Goal: Transaction & Acquisition: Purchase product/service

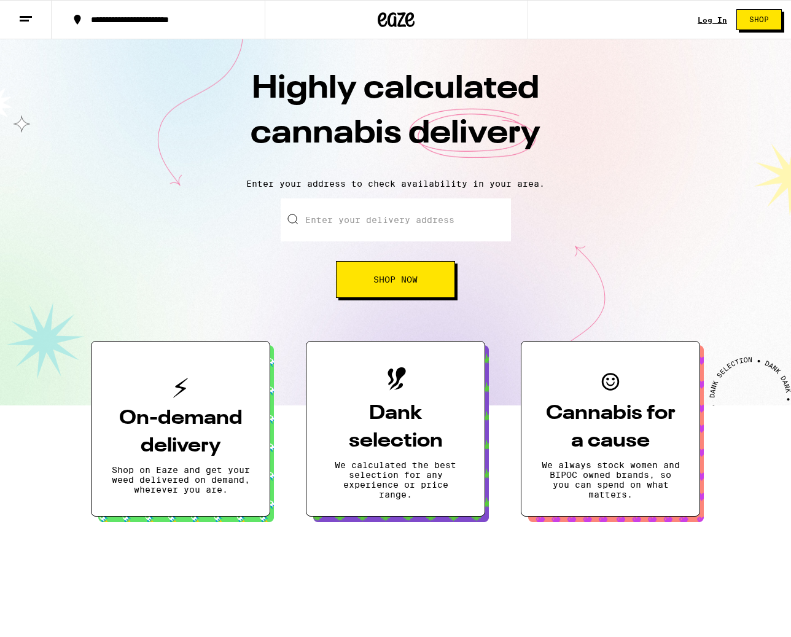
click at [711, 21] on link "Log In" at bounding box center [711, 20] width 29 height 8
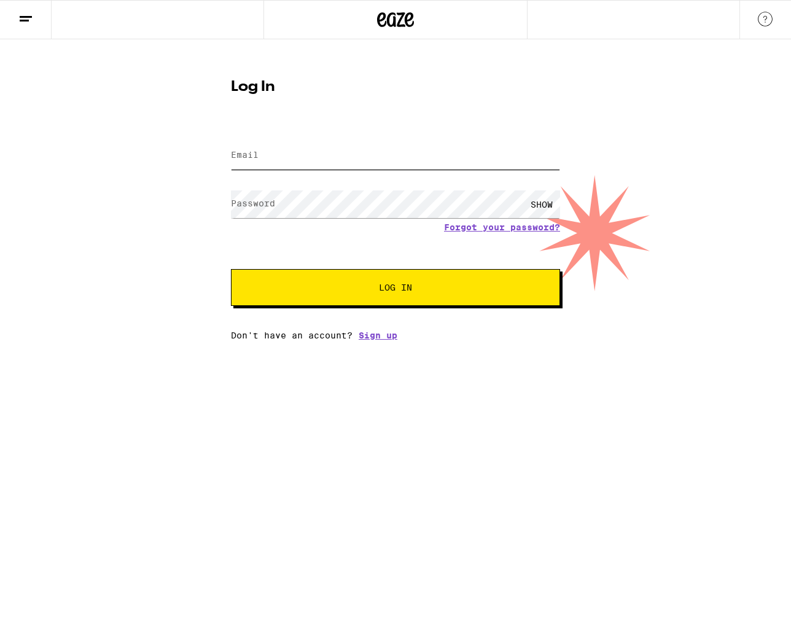
type input "[EMAIL_ADDRESS][DOMAIN_NAME]"
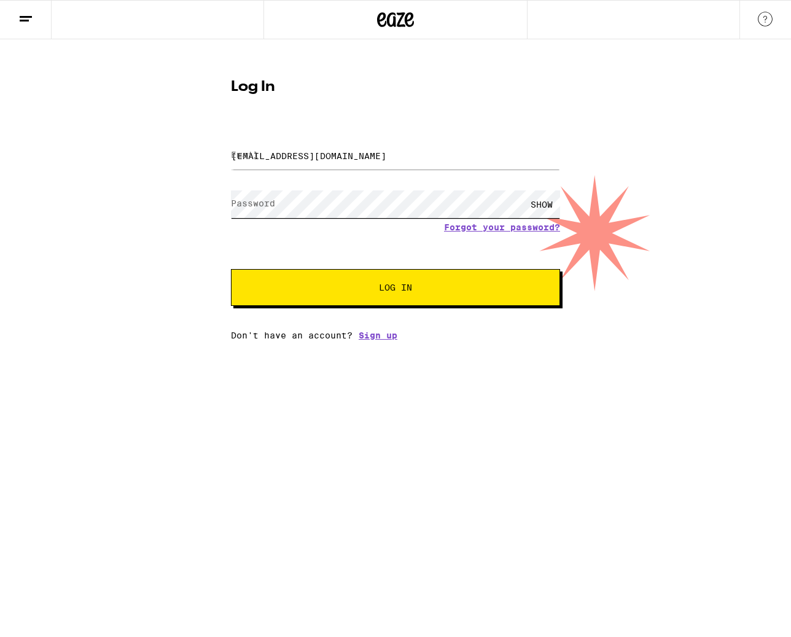
click at [395, 288] on button "Log In" at bounding box center [395, 287] width 329 height 37
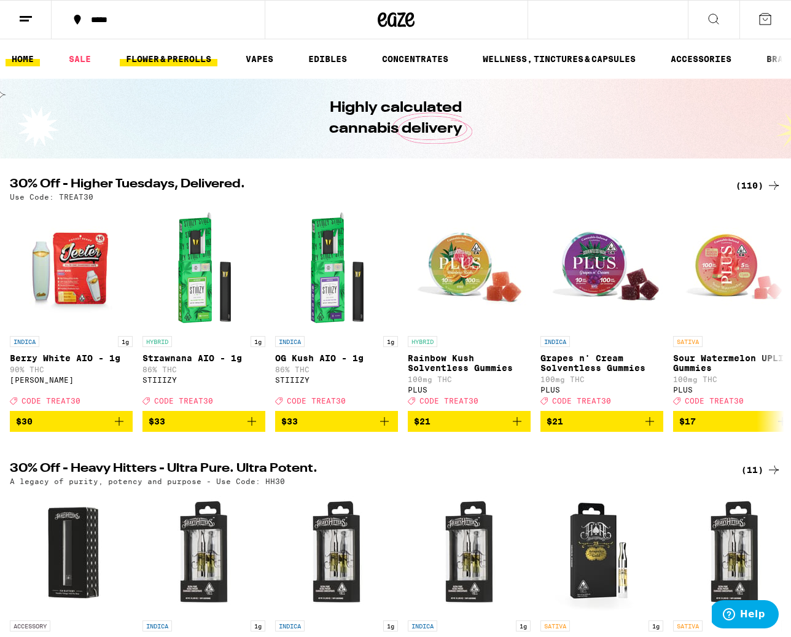
click at [179, 56] on link "FLOWER & PREROLLS" at bounding box center [169, 59] width 98 height 15
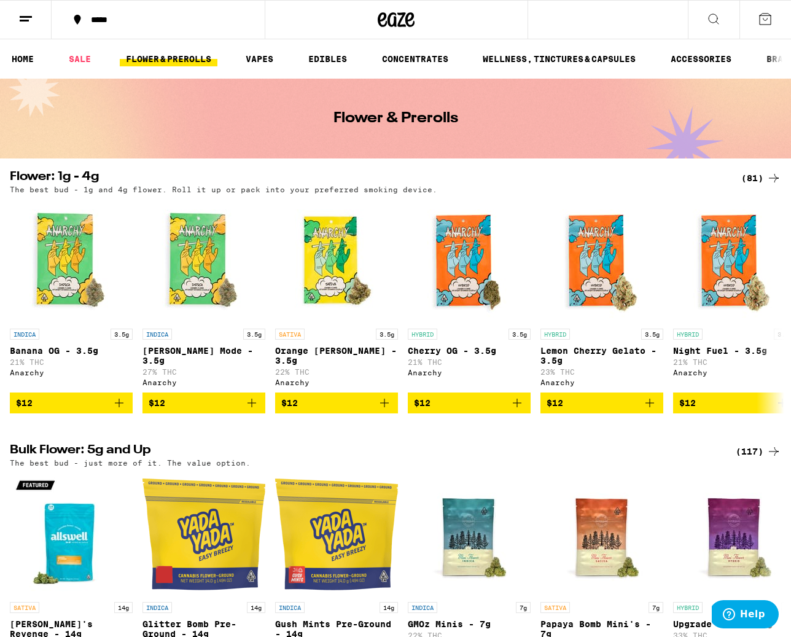
click at [765, 19] on icon at bounding box center [764, 19] width 15 height 15
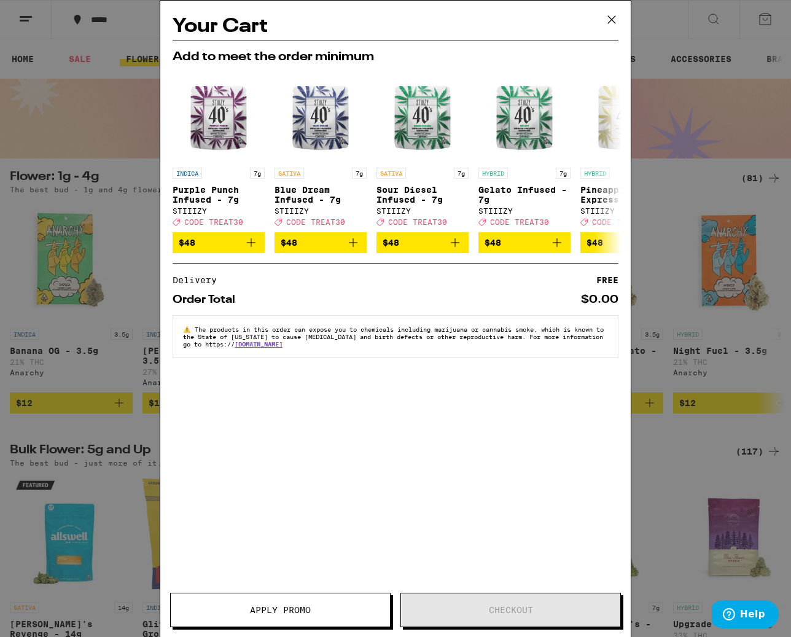
click at [765, 19] on div "Your Cart Add to meet the order minimum INDICA 7g Purple Punch Infused - 7g STI…" at bounding box center [395, 318] width 791 height 637
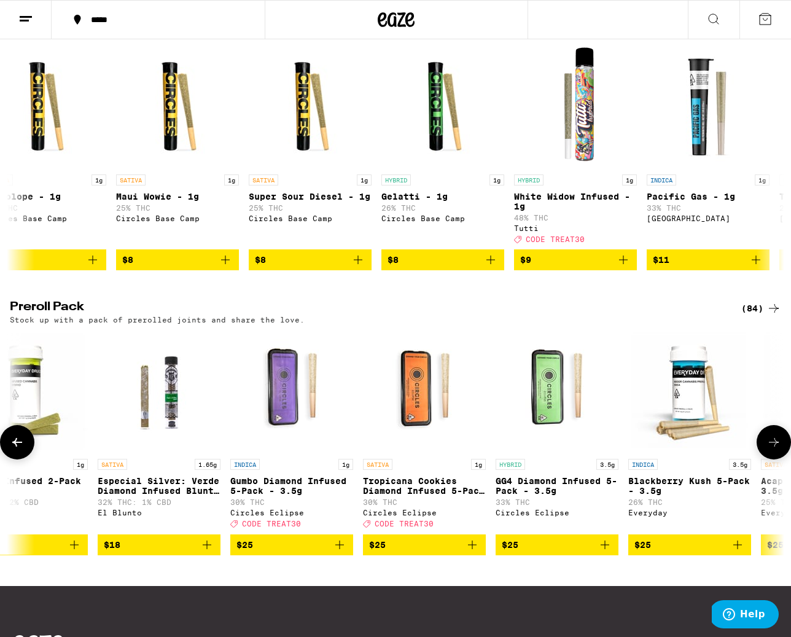
scroll to position [704, 0]
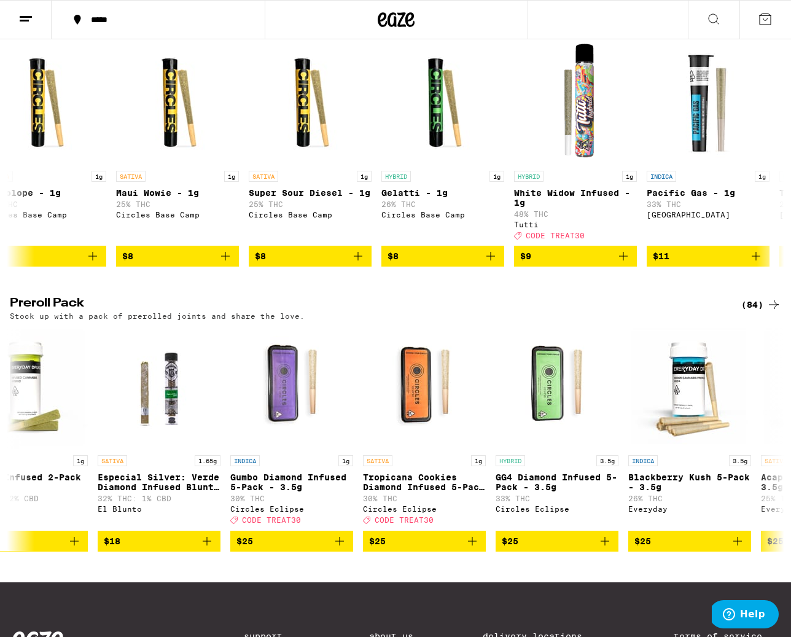
click at [749, 312] on div "(84)" at bounding box center [761, 304] width 40 height 15
click at [773, 309] on icon at bounding box center [774, 304] width 10 height 9
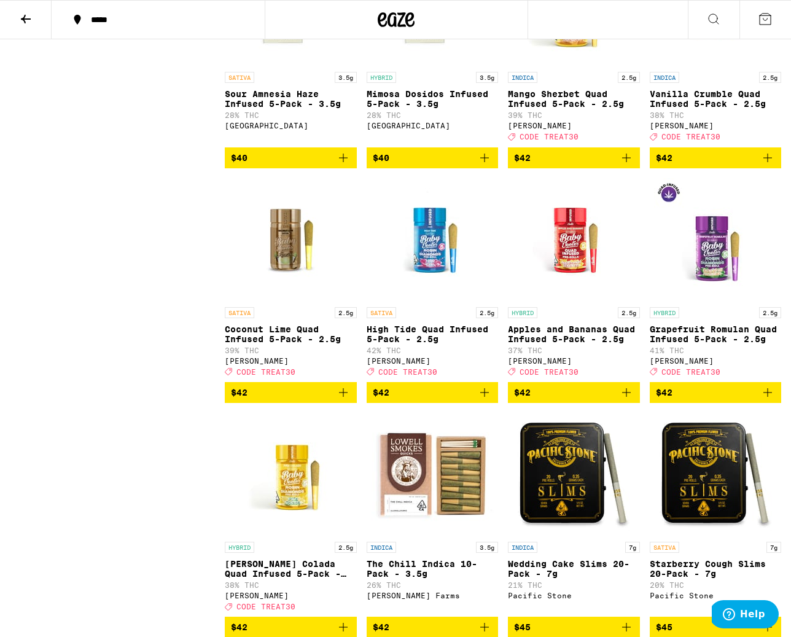
scroll to position [3866, 0]
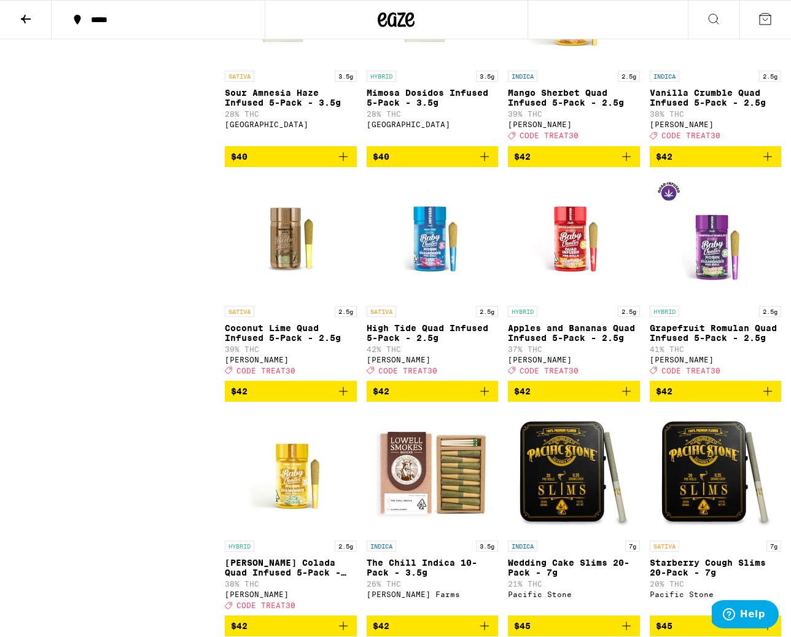
click at [486, 398] on icon "Add to bag" at bounding box center [484, 391] width 15 height 15
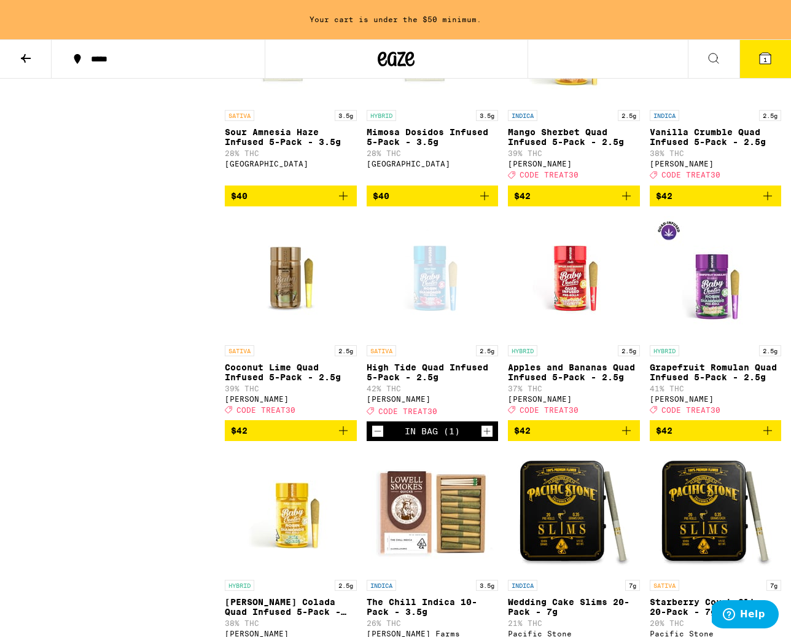
click at [484, 438] on icon "Increment" at bounding box center [486, 431] width 11 height 15
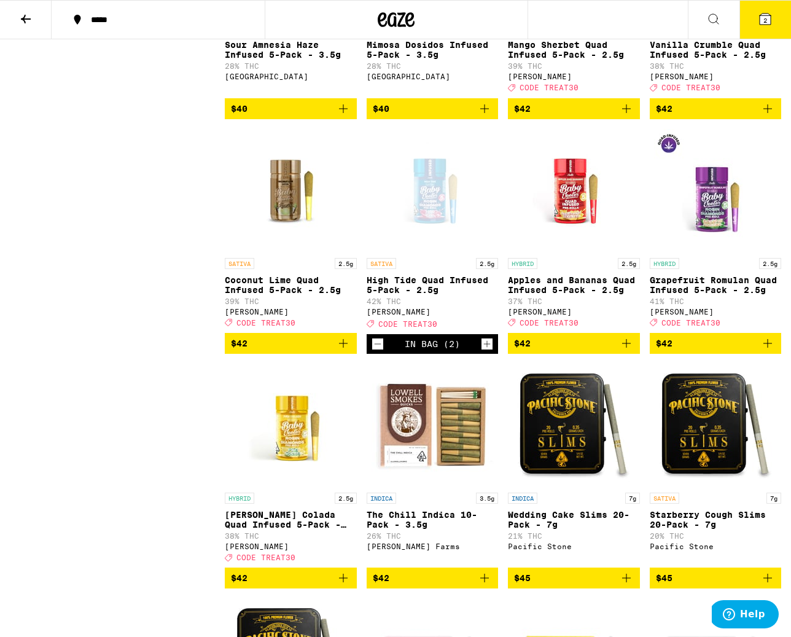
scroll to position [3932, 0]
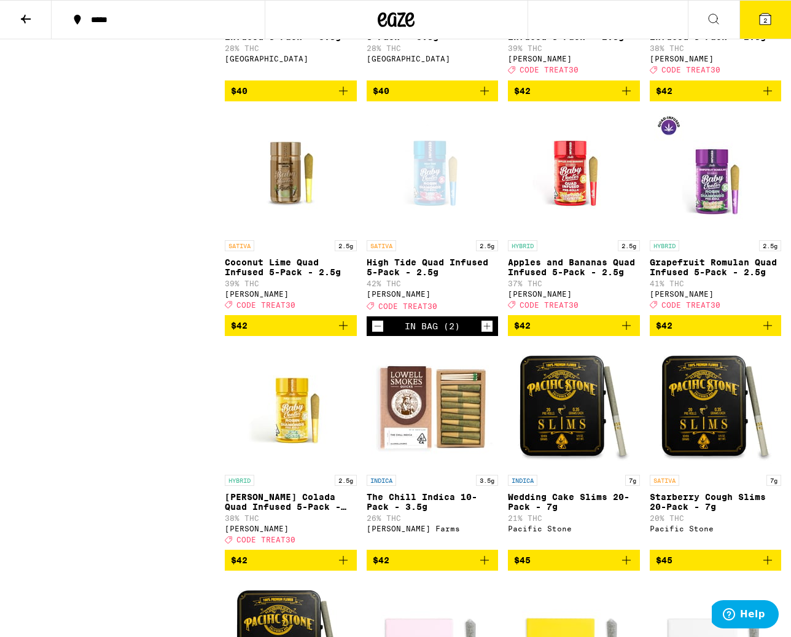
click at [344, 333] on icon "Add to bag" at bounding box center [343, 325] width 15 height 15
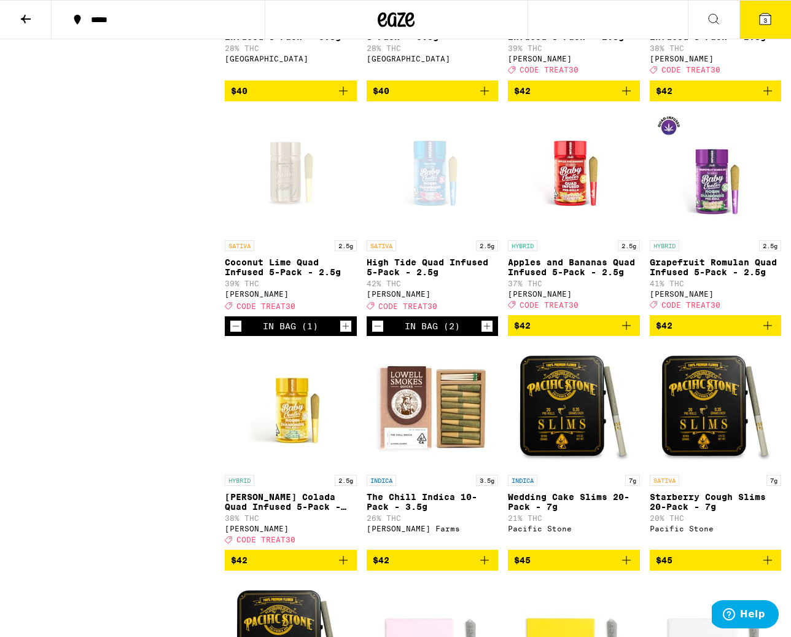
click at [769, 24] on icon at bounding box center [764, 19] width 11 height 11
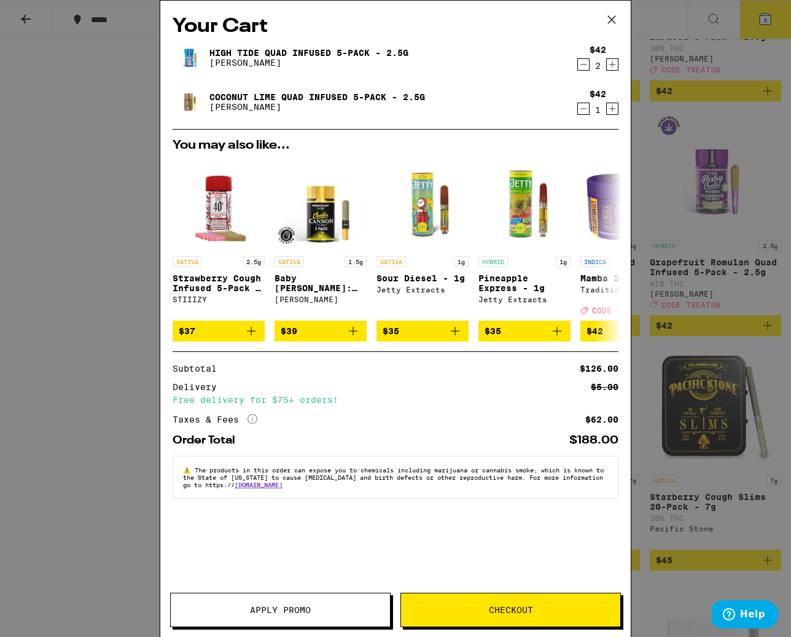
click at [579, 106] on icon "Decrement" at bounding box center [583, 108] width 11 height 15
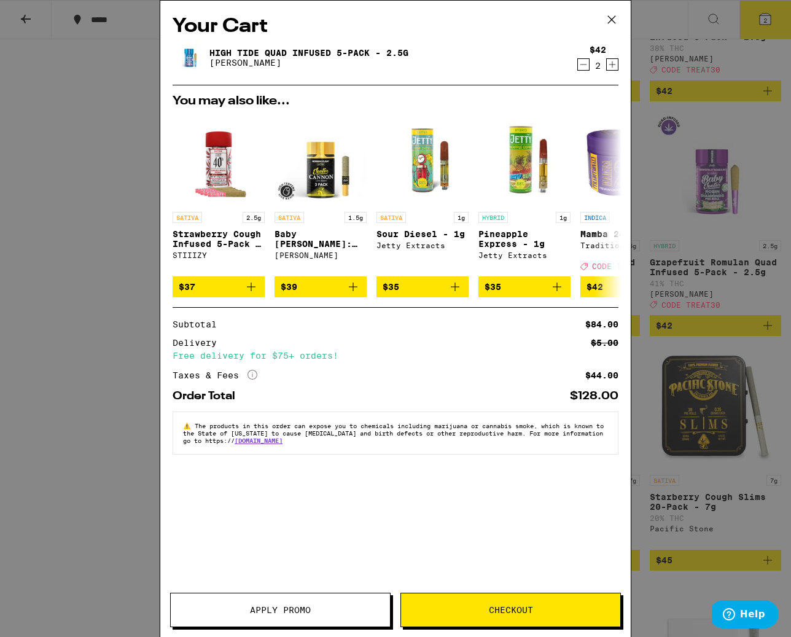
click at [320, 611] on span "Apply Promo" at bounding box center [280, 609] width 219 height 9
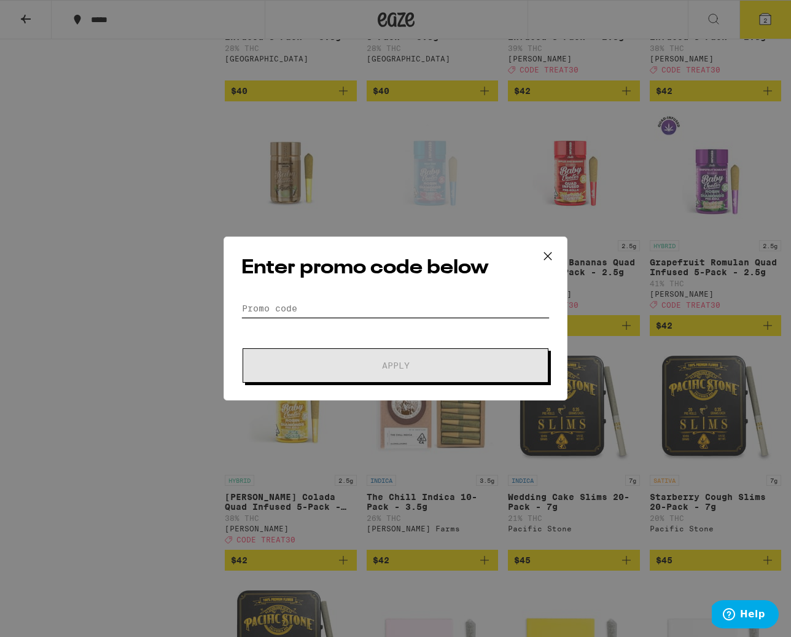
click at [337, 309] on input "Promo Code" at bounding box center [395, 308] width 308 height 18
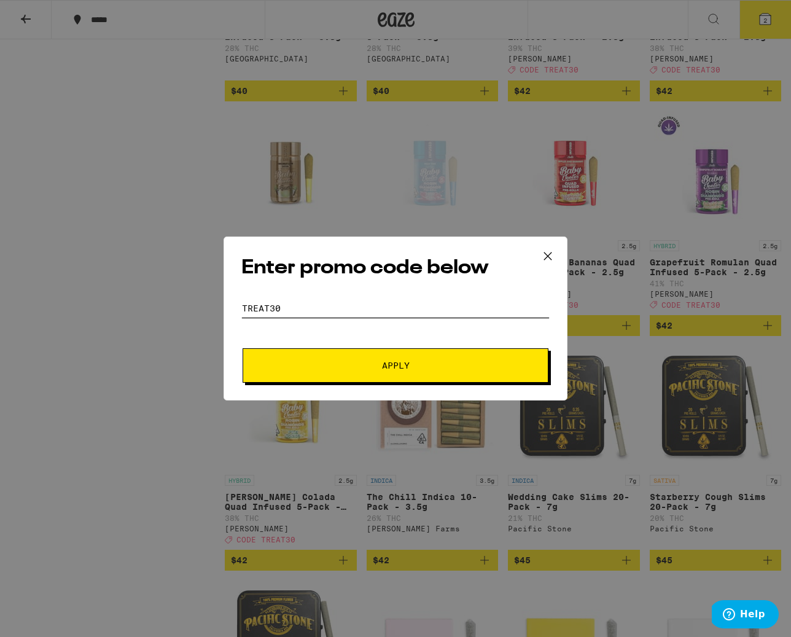
type input "treat30"
click at [339, 365] on span "Apply" at bounding box center [395, 365] width 221 height 9
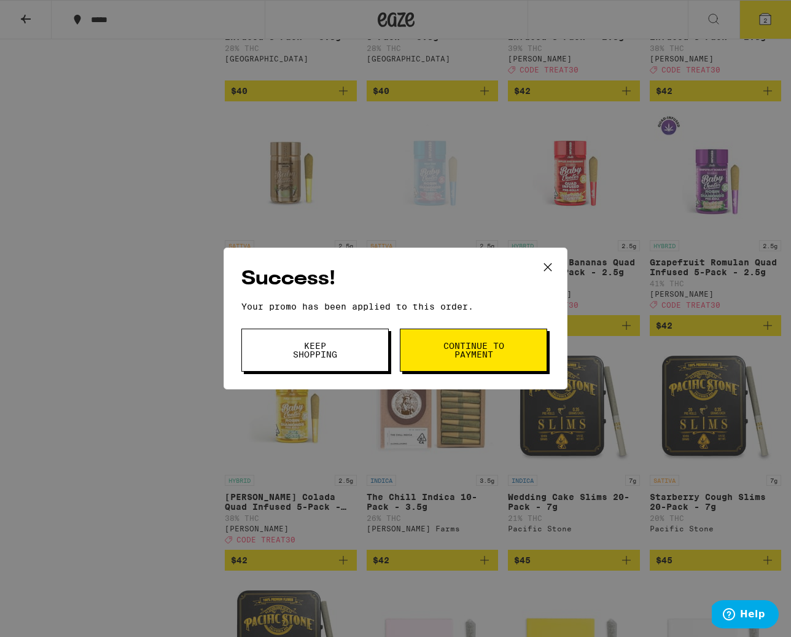
click at [471, 343] on span "Continue to payment" at bounding box center [473, 349] width 63 height 17
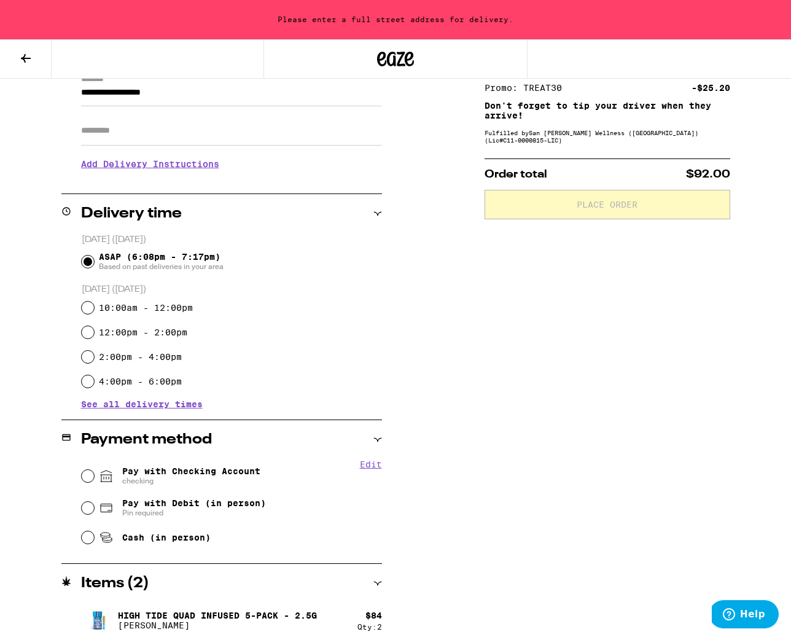
scroll to position [188, 0]
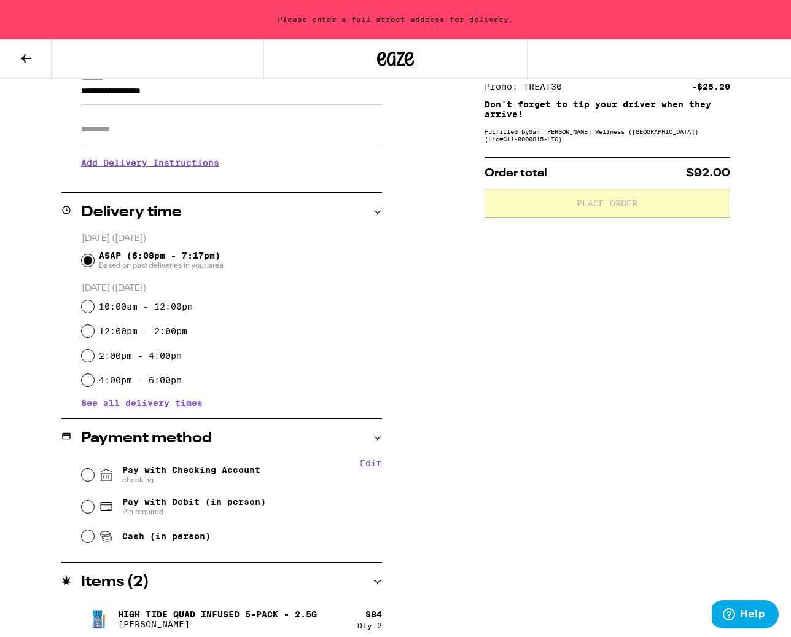
click at [266, 471] on div "Pay with Checking Account checking" at bounding box center [232, 475] width 300 height 32
click at [83, 477] on input "Pay with Checking Account checking" at bounding box center [88, 474] width 12 height 12
radio input "true"
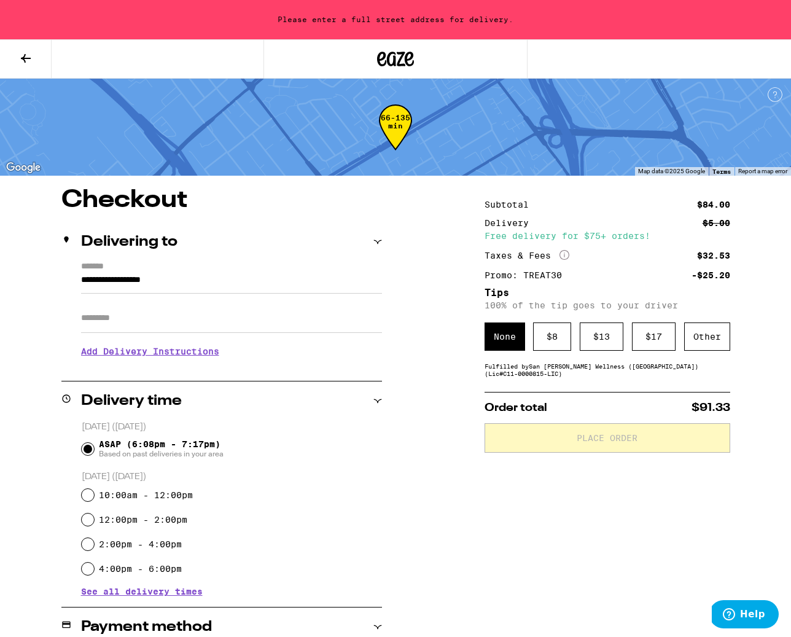
scroll to position [0, 0]
click at [163, 281] on input "**********" at bounding box center [231, 283] width 301 height 21
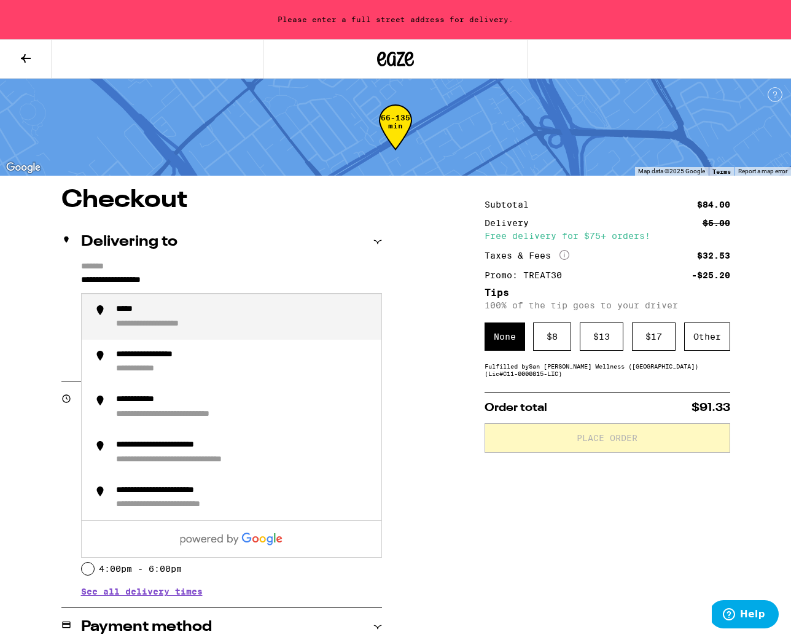
click at [163, 281] on input "**********" at bounding box center [231, 283] width 301 height 21
click at [169, 322] on div "**********" at bounding box center [149, 324] width 67 height 11
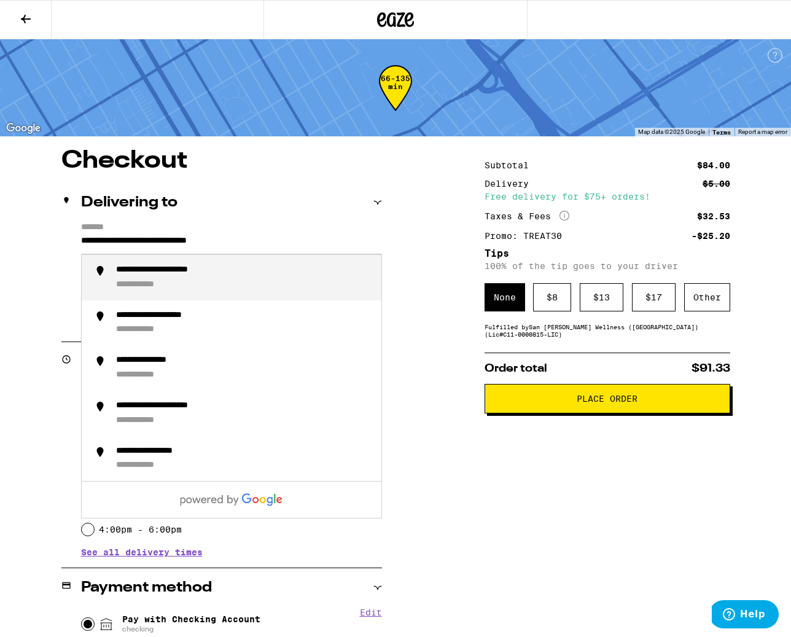
click at [305, 243] on input "**********" at bounding box center [231, 243] width 301 height 21
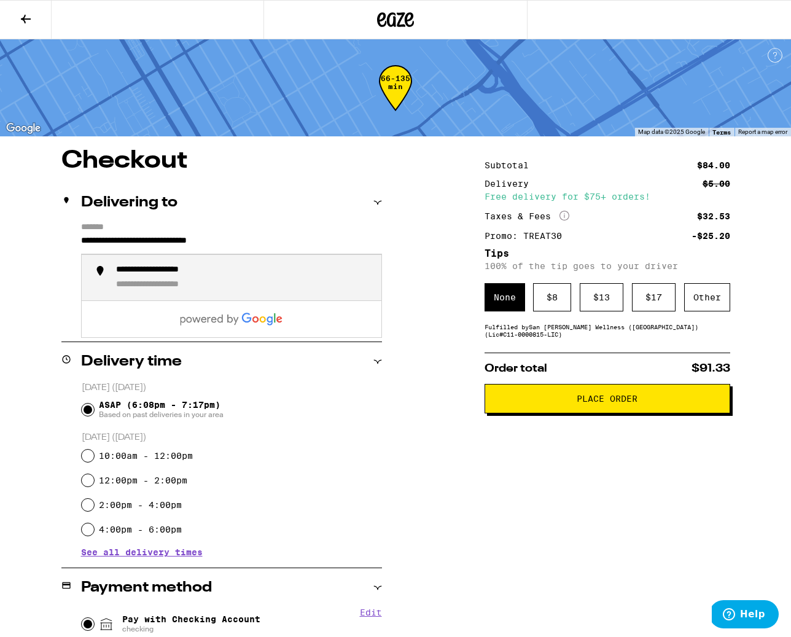
click at [269, 278] on div "**********" at bounding box center [243, 278] width 255 height 26
type input "**********"
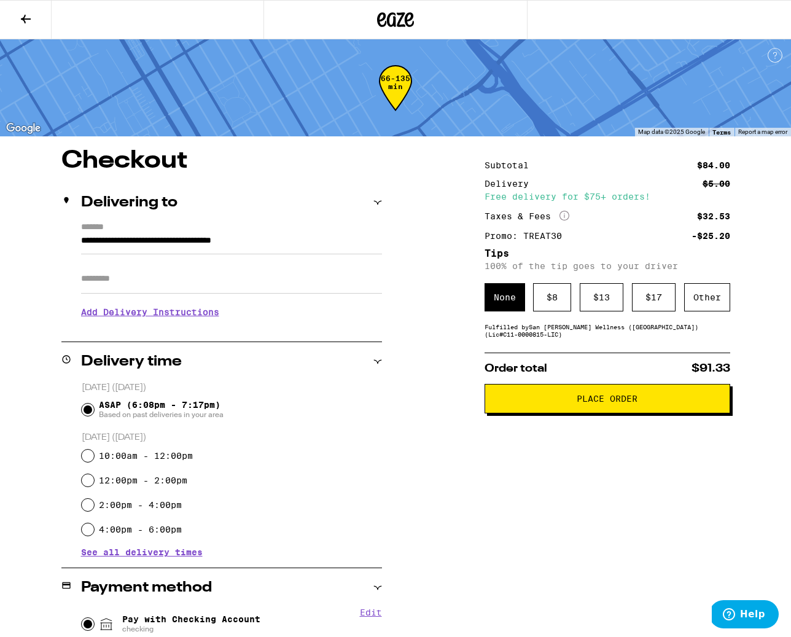
click at [552, 410] on button "Place Order" at bounding box center [607, 398] width 246 height 29
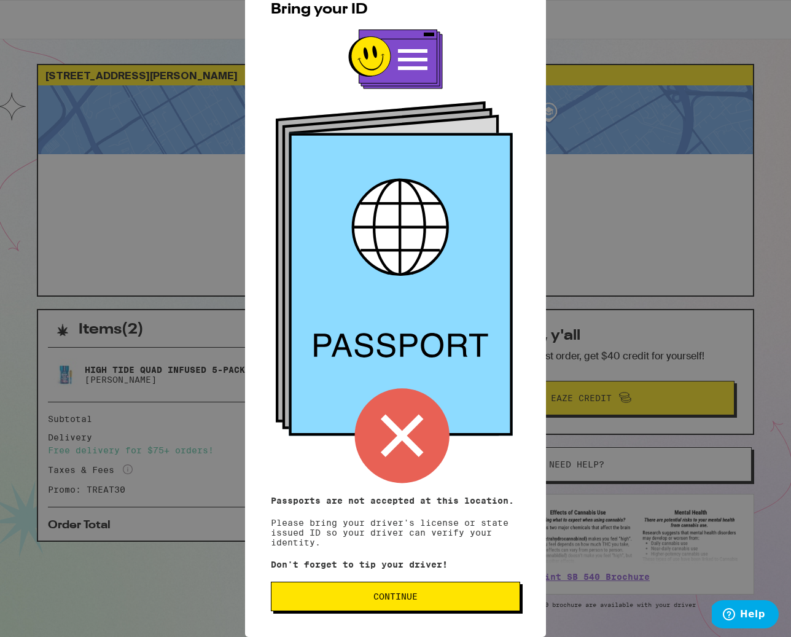
scroll to position [22, 0]
click at [363, 533] on p "Passports are not accepted at this location. Please bring your driver's license…" at bounding box center [395, 521] width 249 height 52
click at [364, 585] on button "Continue" at bounding box center [395, 595] width 249 height 29
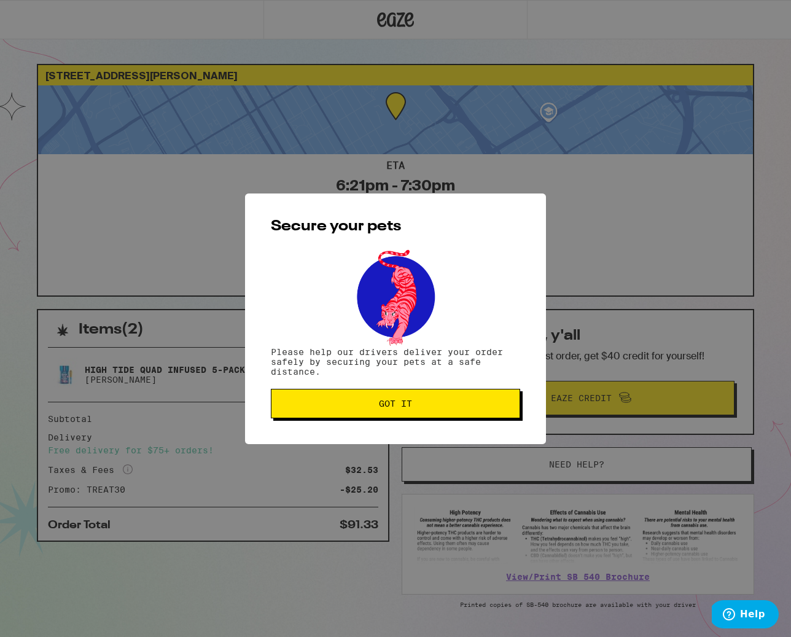
scroll to position [0, 0]
click at [374, 410] on button "Got it" at bounding box center [395, 403] width 249 height 29
